Goal: Check status: Check status

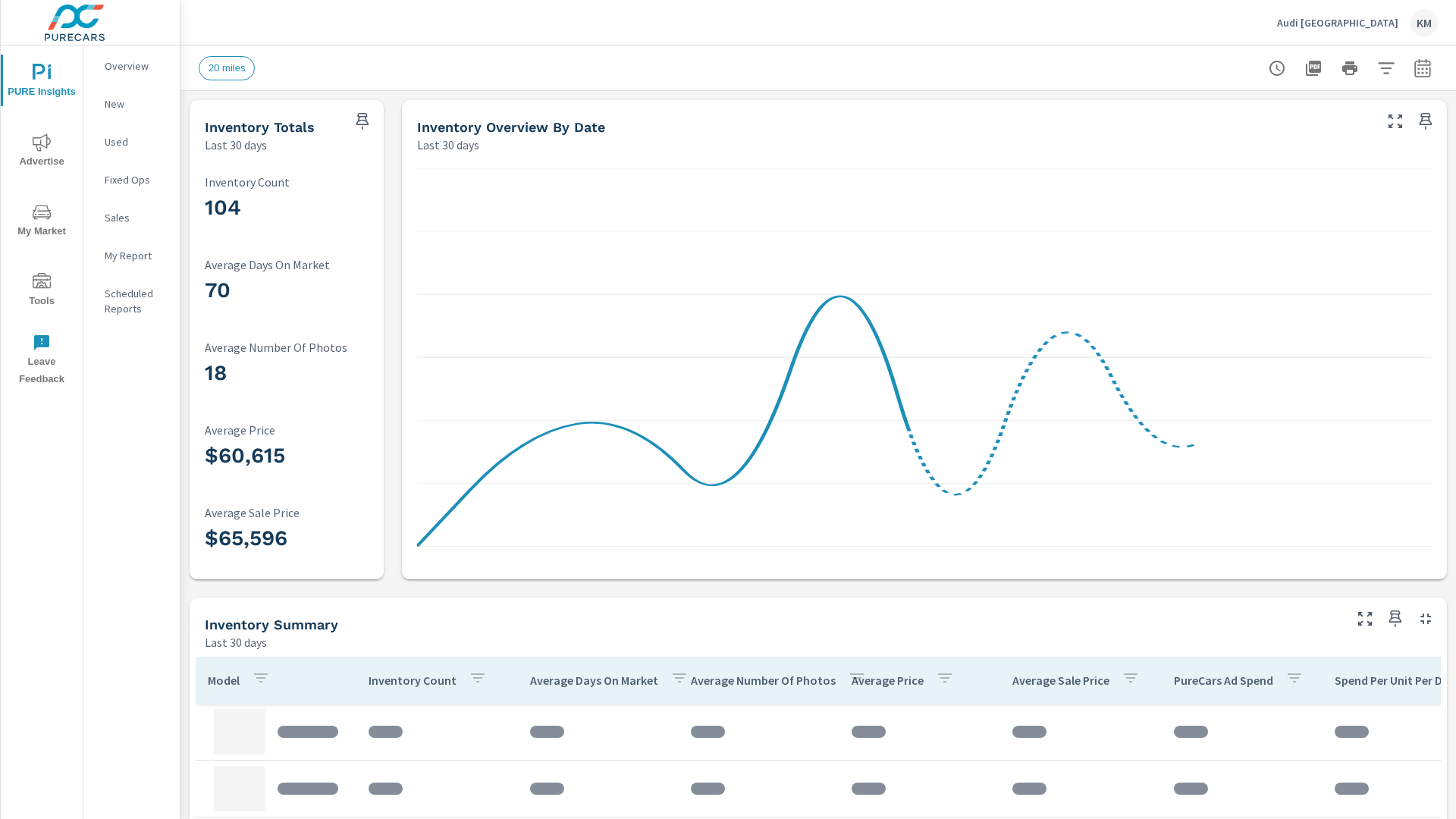
click at [1423, 67] on icon "button" at bounding box center [1422, 70] width 10 height 6
select select "Last 30 days"
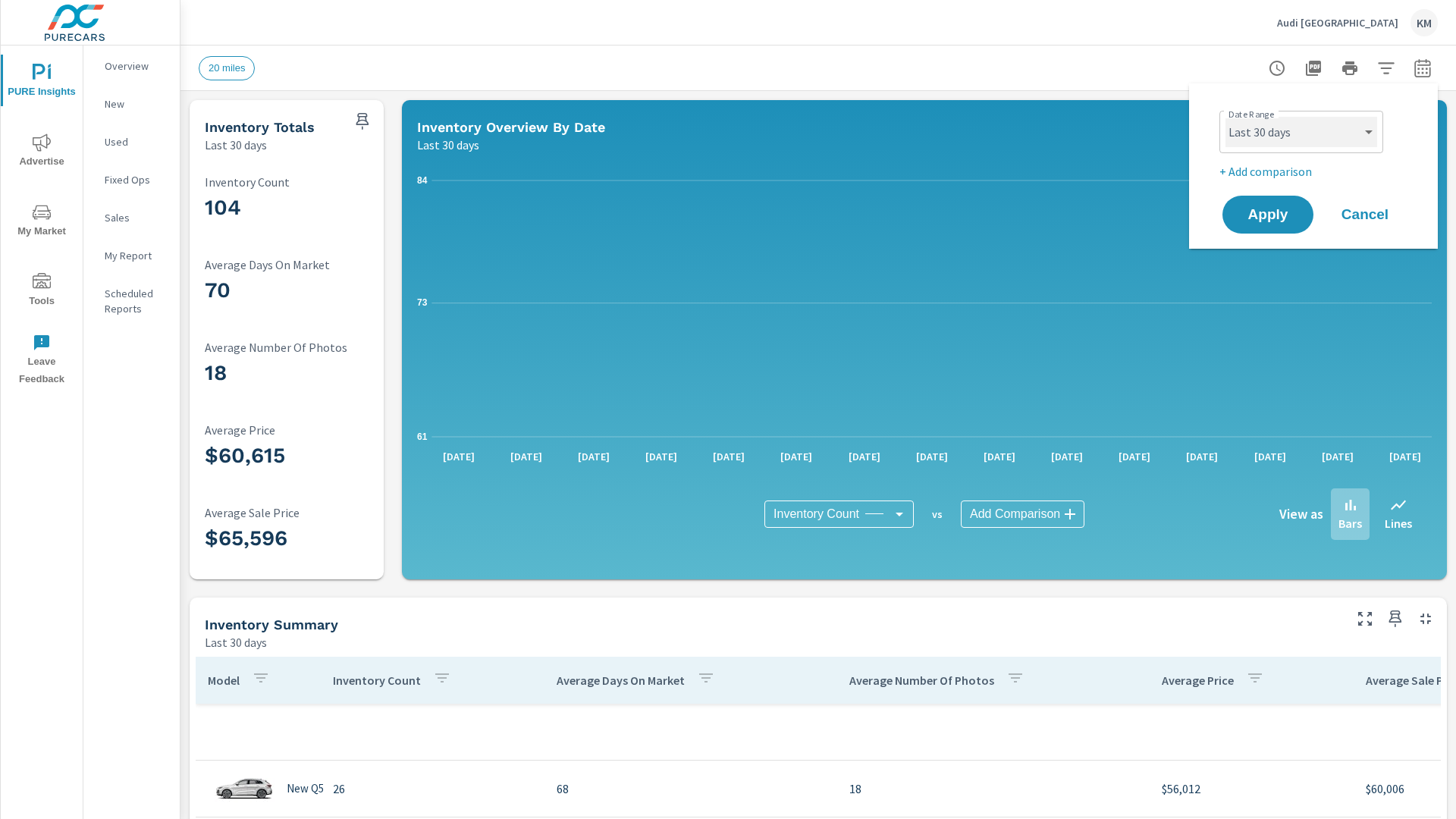
click at [1302, 132] on select "Custom [DATE] Last week Last 7 days Last 14 days Last 30 days Last 45 days Last…" at bounding box center [1301, 131] width 152 height 30
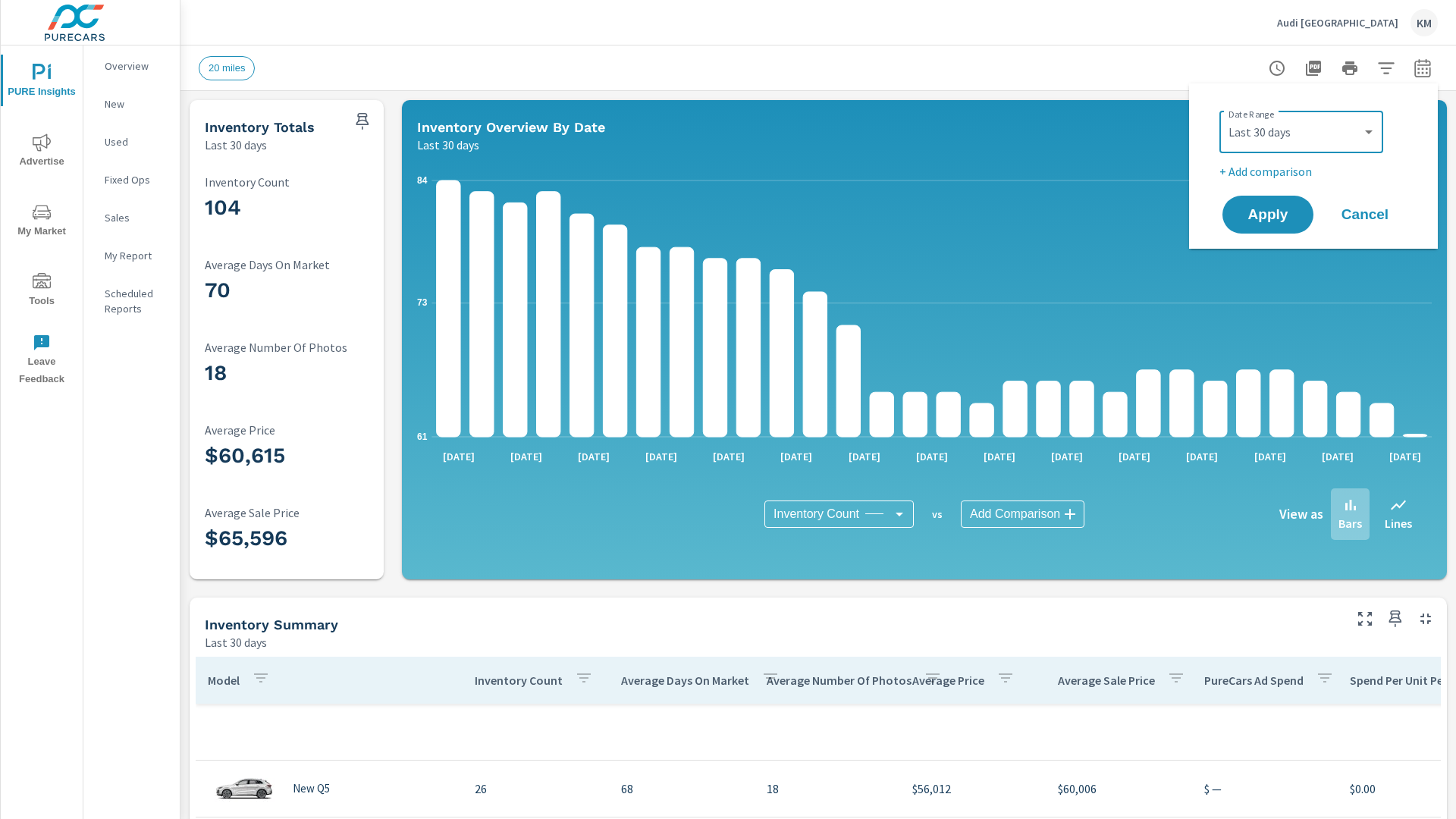
click at [236, 145] on p "Last 30 days" at bounding box center [236, 145] width 63 height 19
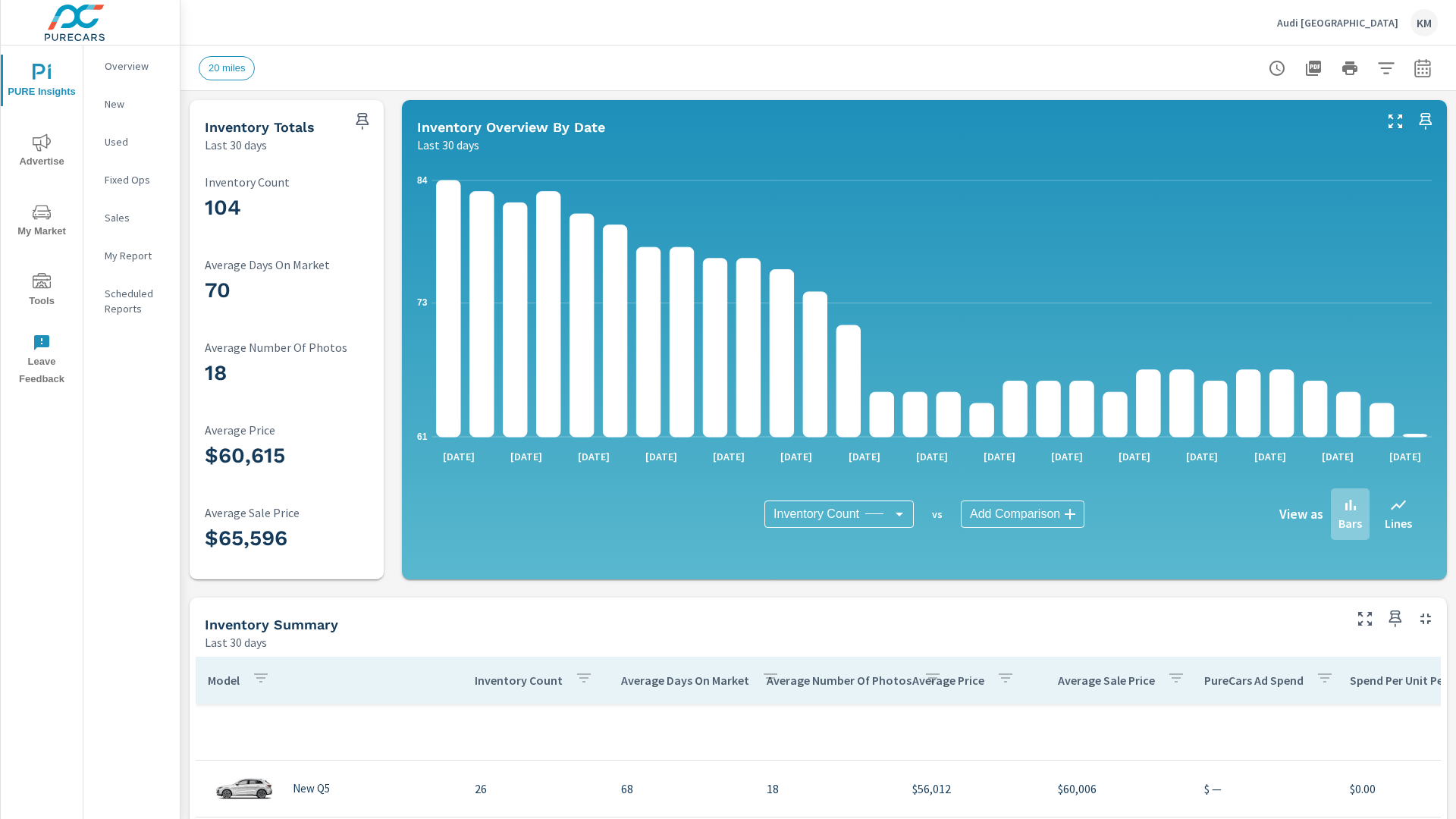
click at [1287, 160] on span "Apply" at bounding box center [1310, 157] width 47 height 8
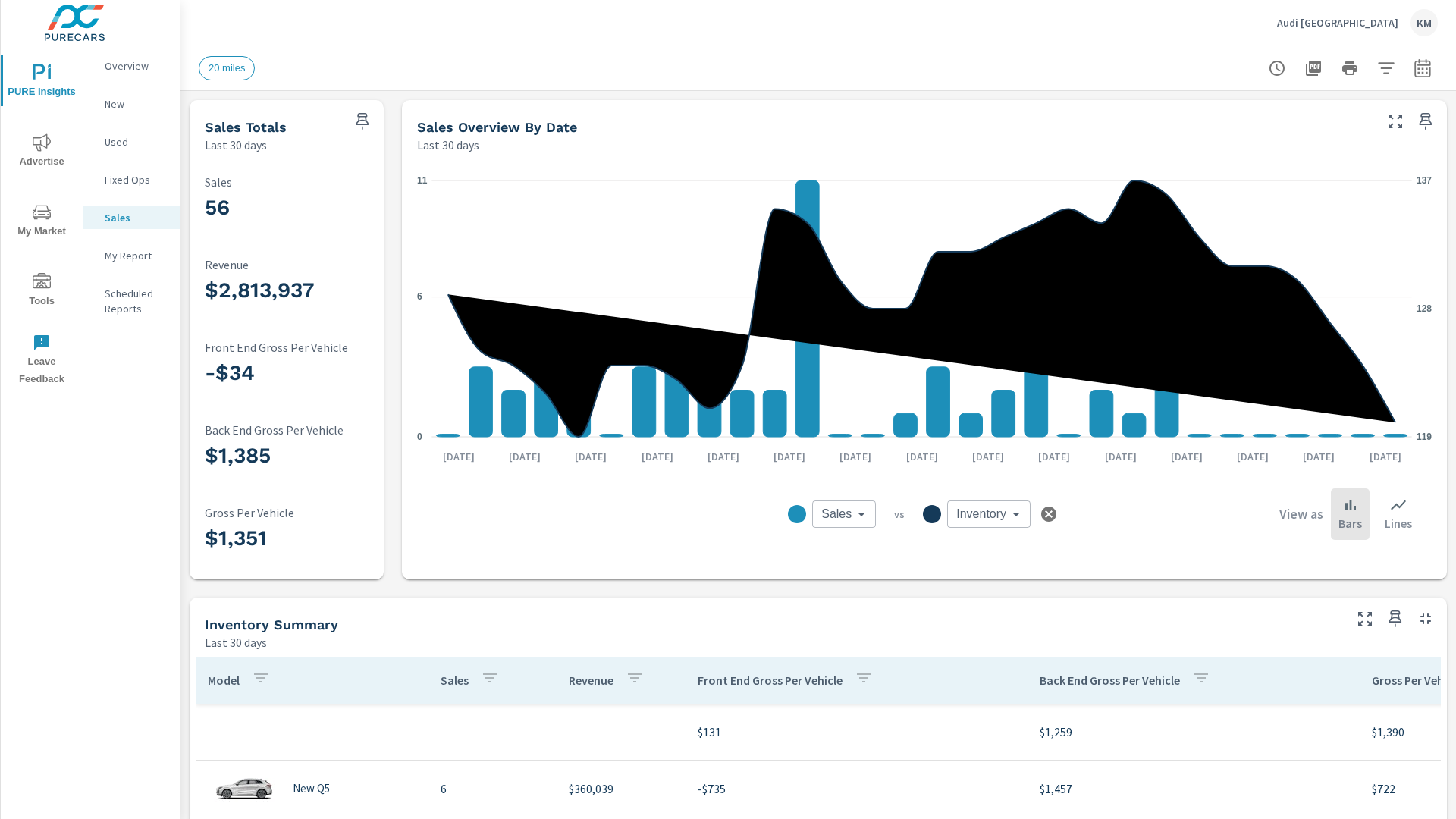
click at [1423, 67] on icon "button" at bounding box center [1422, 70] width 10 height 6
select select "Last 30 days"
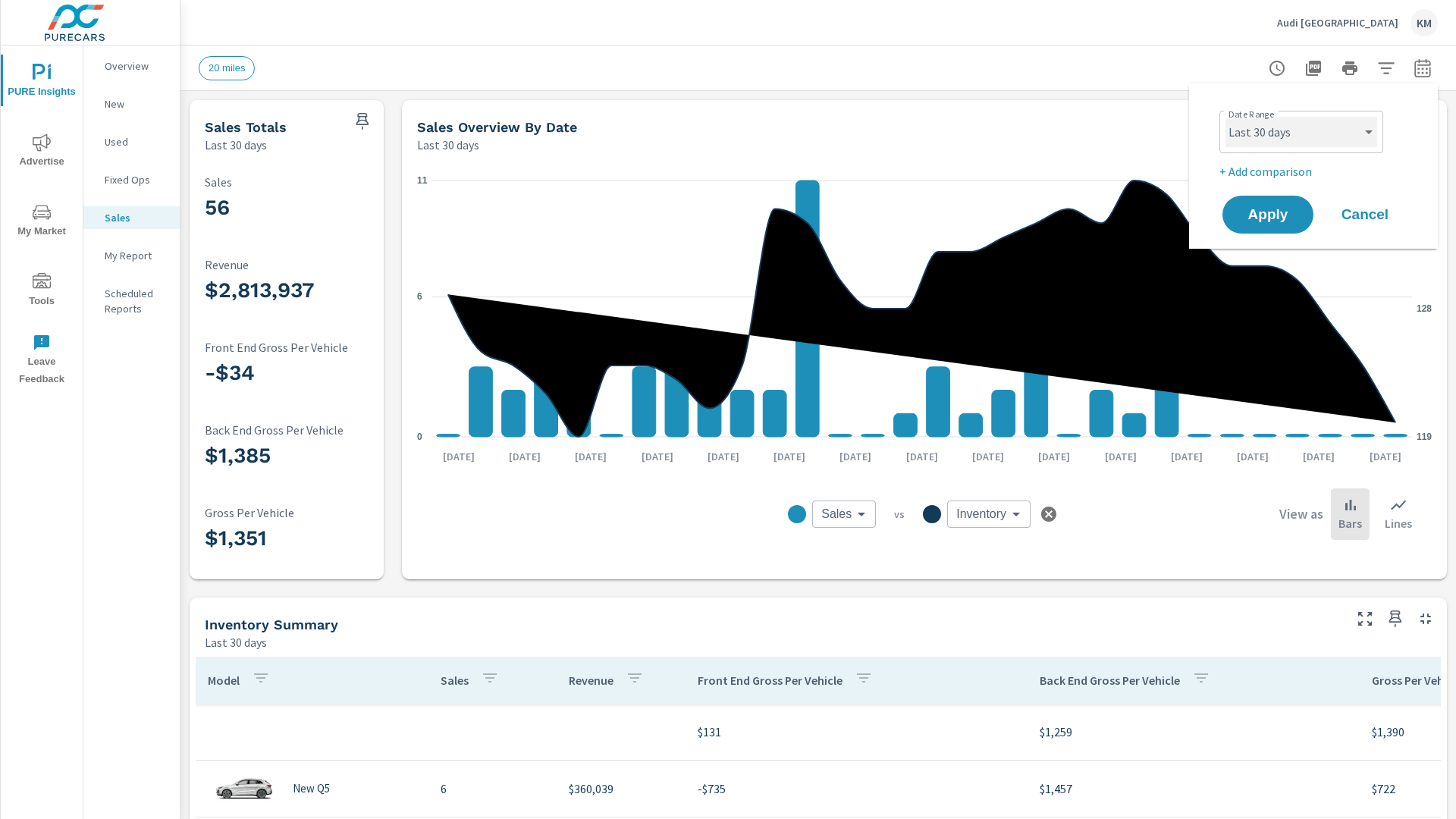
click at [1302, 132] on select "Custom [DATE] Last week Last 7 days Last 14 days Last 30 days Last 45 days Last…" at bounding box center [1301, 131] width 152 height 30
click at [236, 145] on p "Last 30 days" at bounding box center [236, 145] width 63 height 19
